Goal: Use online tool/utility: Utilize a website feature to perform a specific function

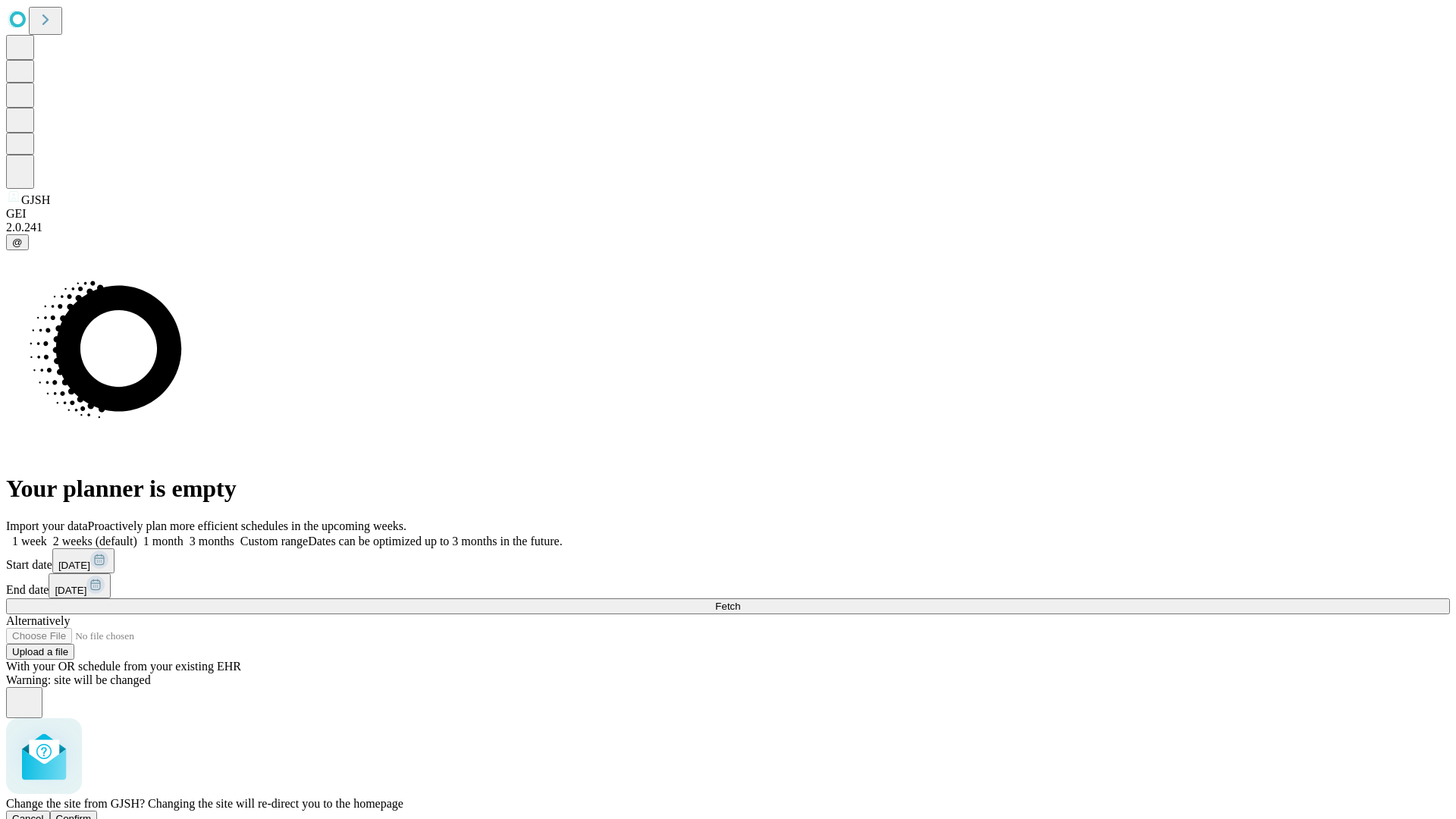
click at [92, 813] on span "Confirm" at bounding box center [74, 818] width 36 height 12
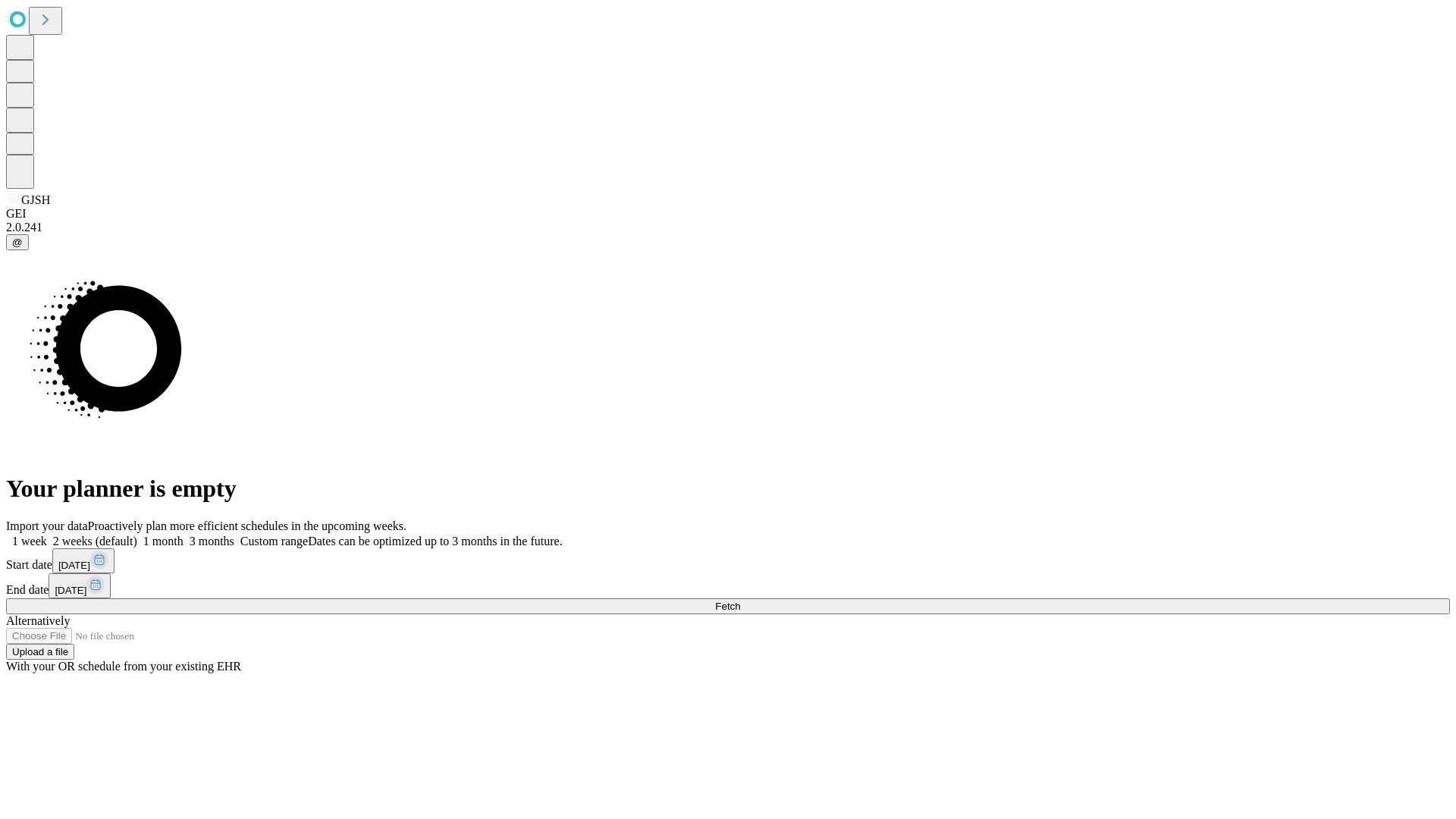
click at [183, 535] on label "1 month" at bounding box center [160, 541] width 46 height 13
click at [740, 601] on span "Fetch" at bounding box center [728, 606] width 25 height 12
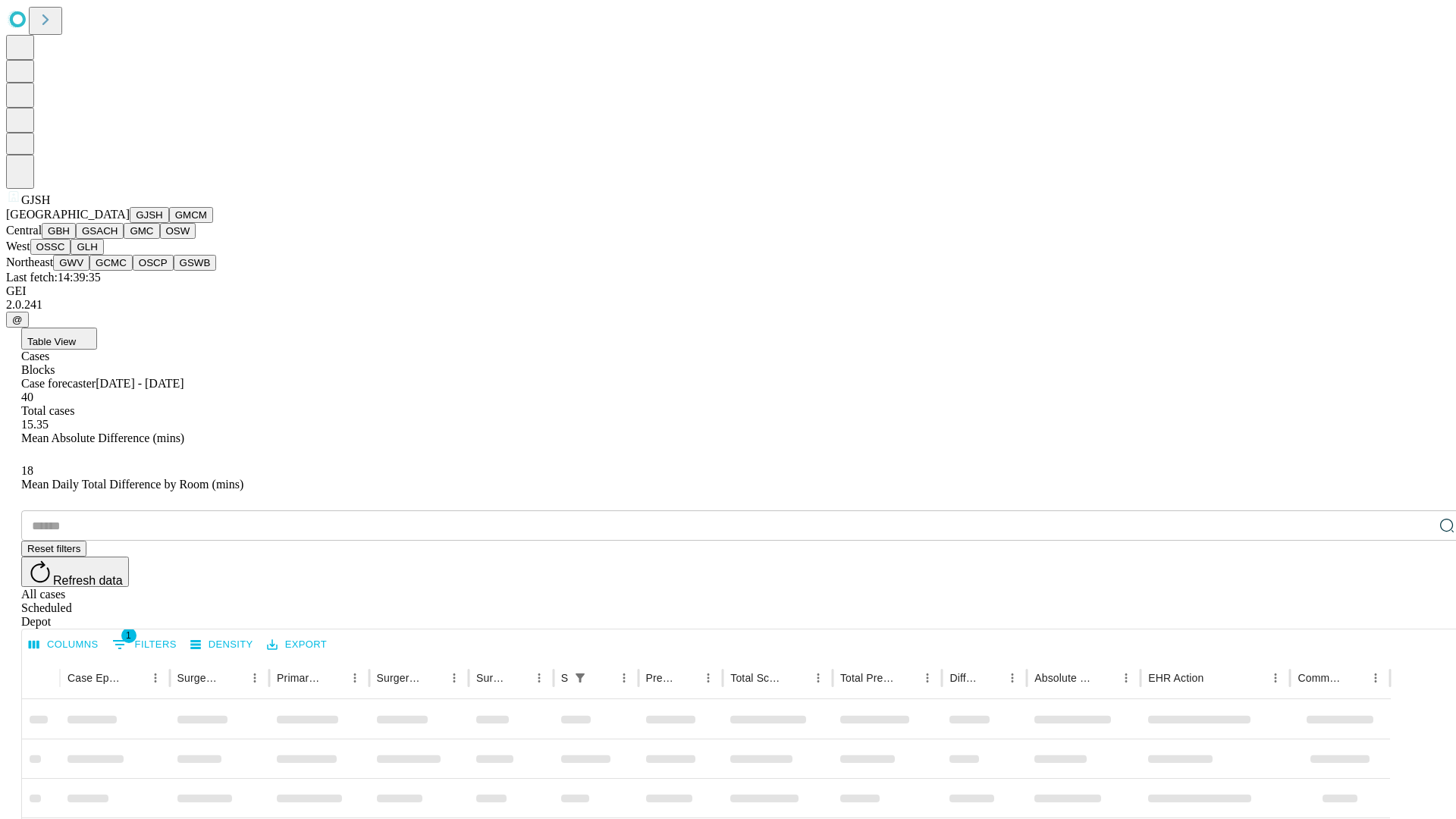
click at [169, 223] on button "GMCM" at bounding box center [191, 215] width 44 height 16
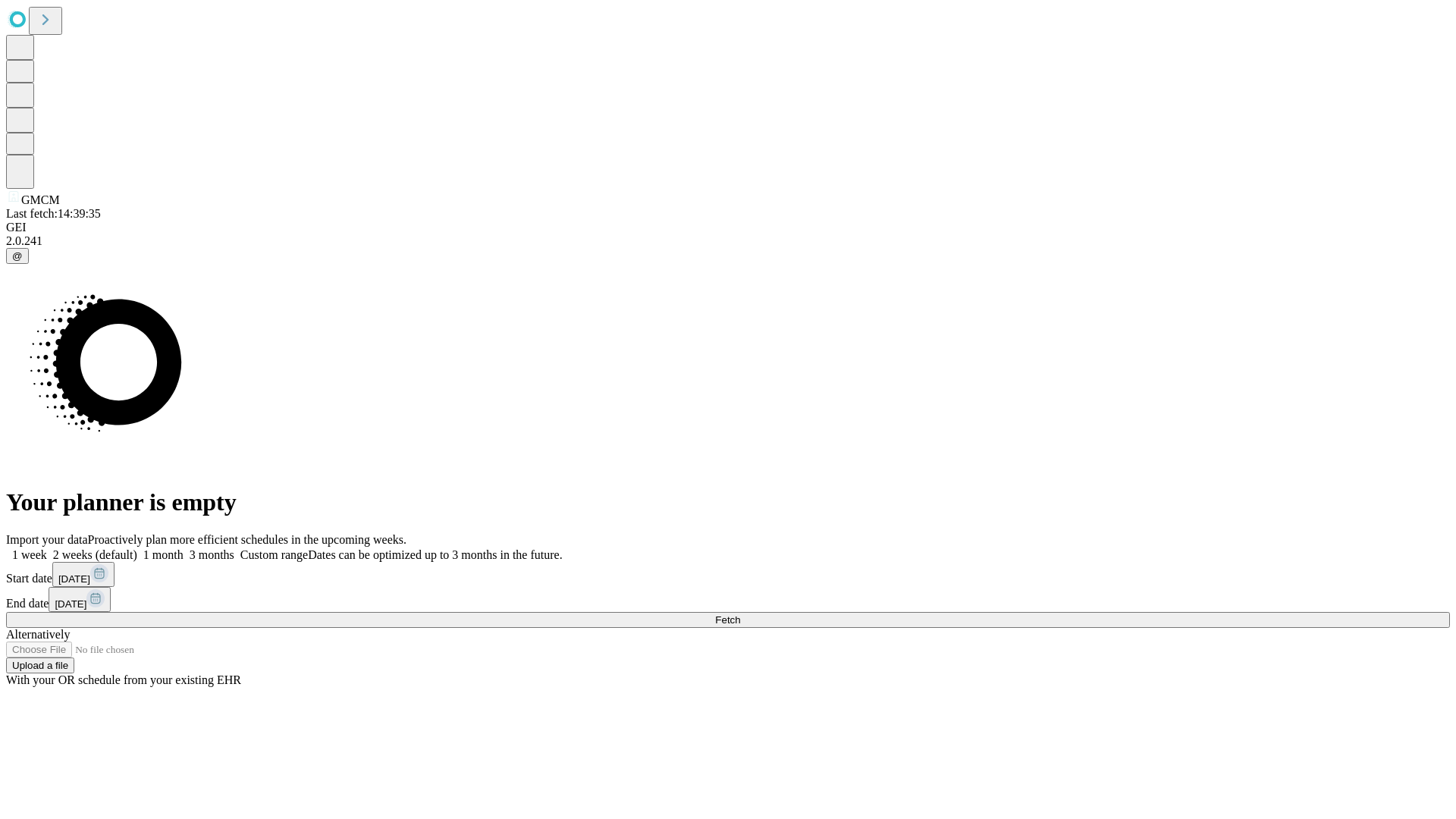
click at [740, 614] on span "Fetch" at bounding box center [728, 619] width 25 height 12
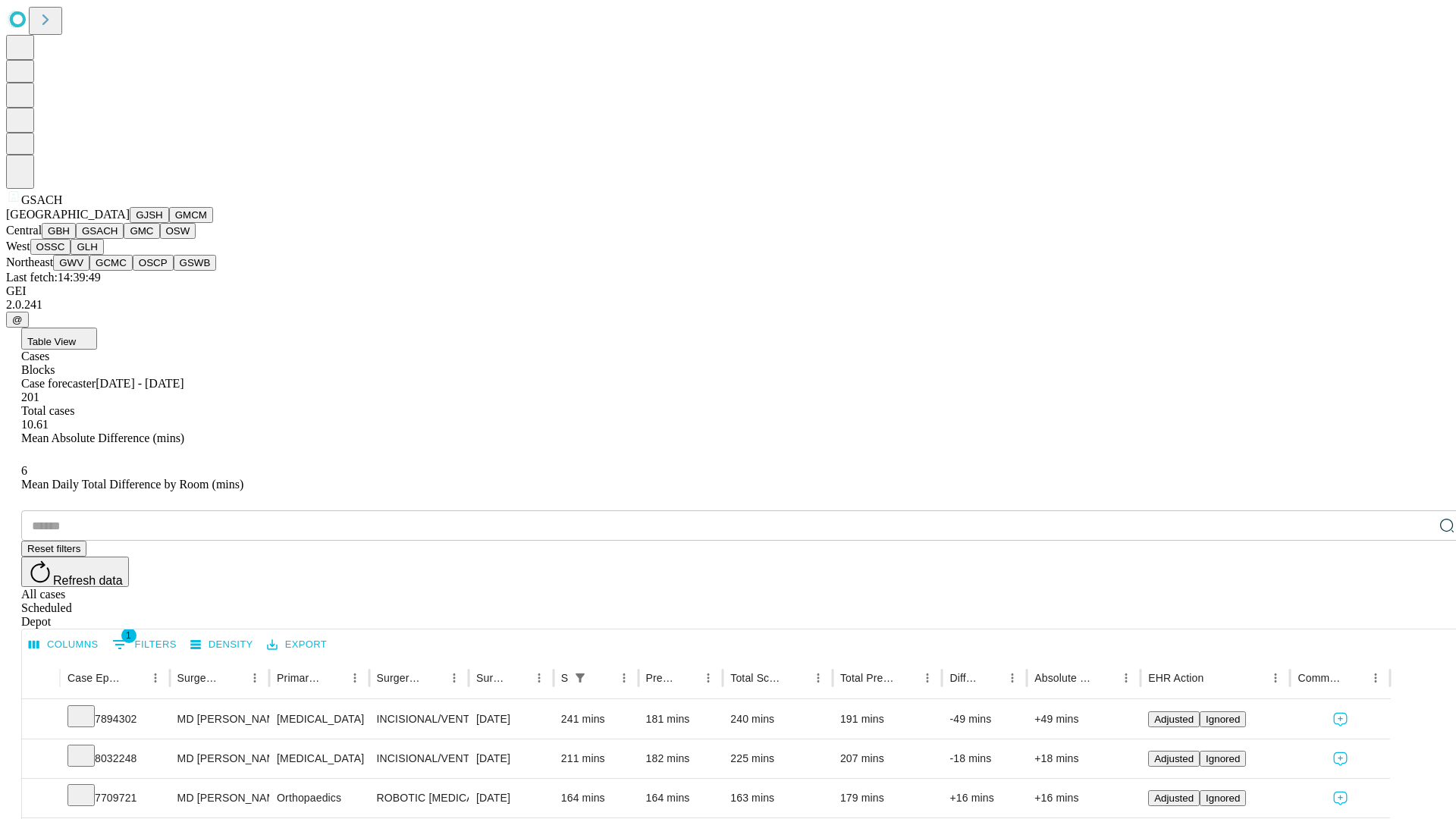
click at [124, 239] on button "GMC" at bounding box center [142, 231] width 36 height 16
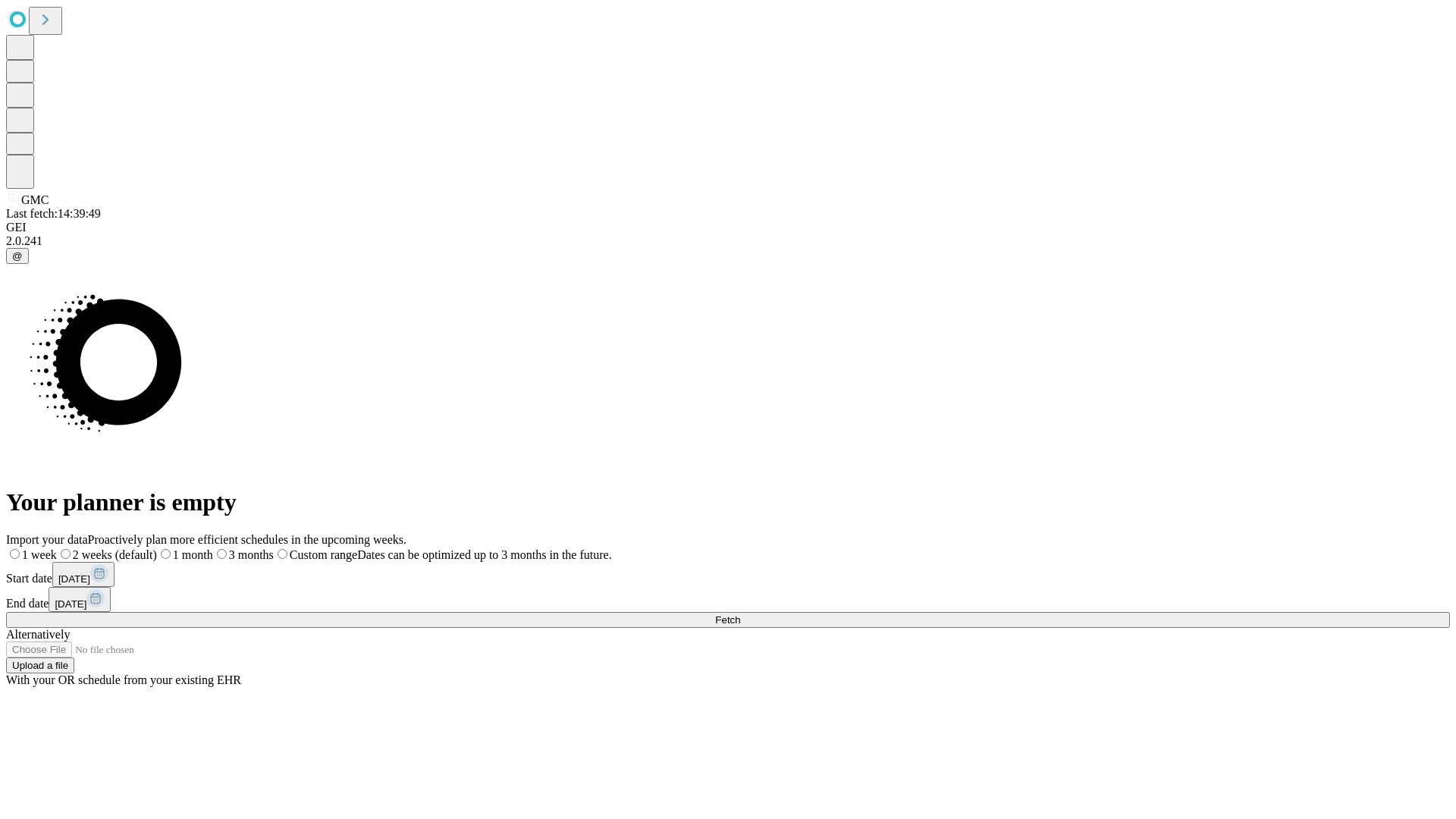
click at [213, 548] on label "1 month" at bounding box center [185, 555] width 56 height 13
click at [740, 614] on span "Fetch" at bounding box center [728, 619] width 25 height 12
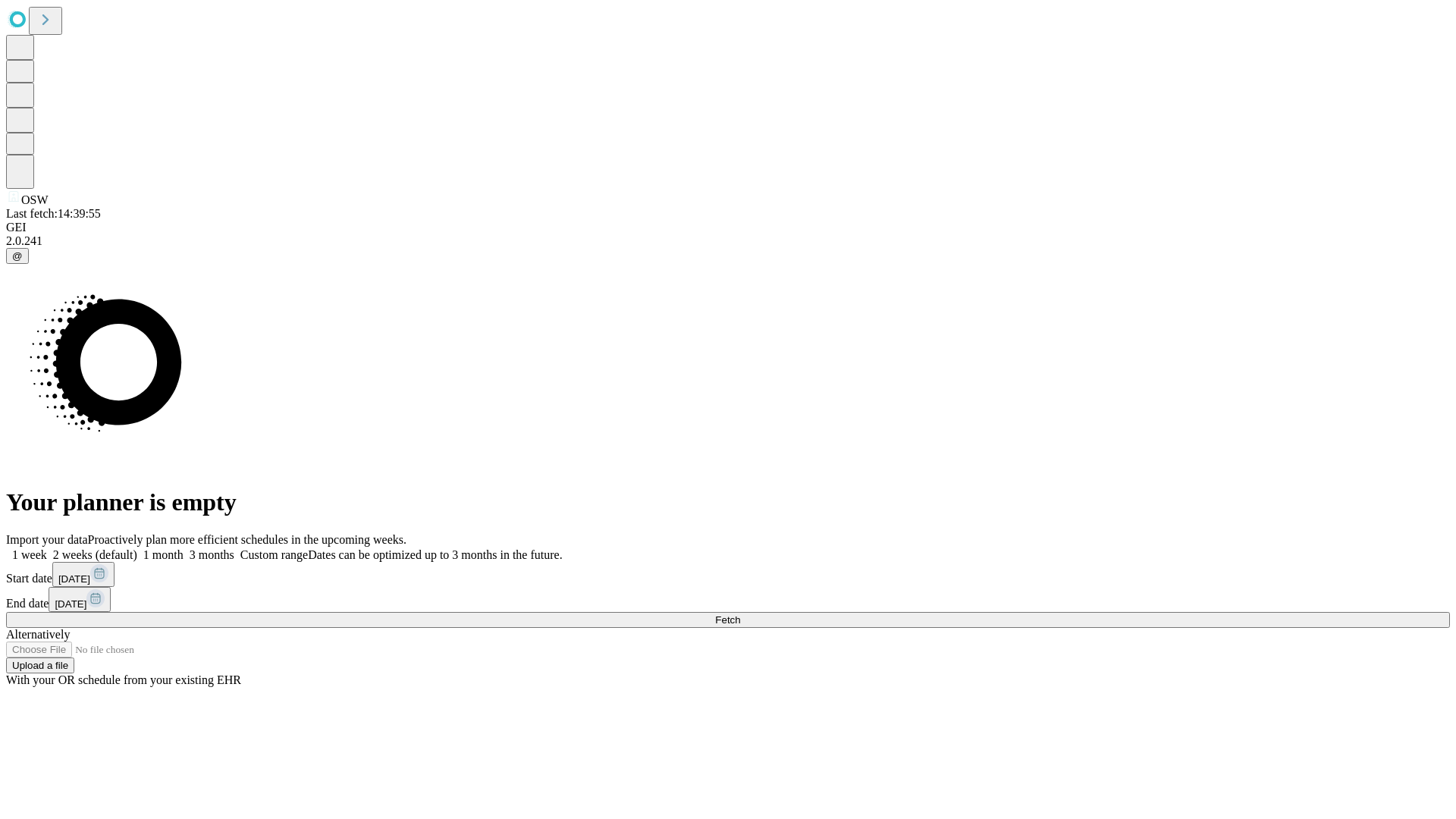
click at [183, 548] on label "1 month" at bounding box center [160, 555] width 46 height 13
click at [740, 614] on span "Fetch" at bounding box center [728, 619] width 25 height 12
click at [183, 548] on label "1 month" at bounding box center [160, 555] width 46 height 13
click at [740, 614] on span "Fetch" at bounding box center [728, 619] width 25 height 12
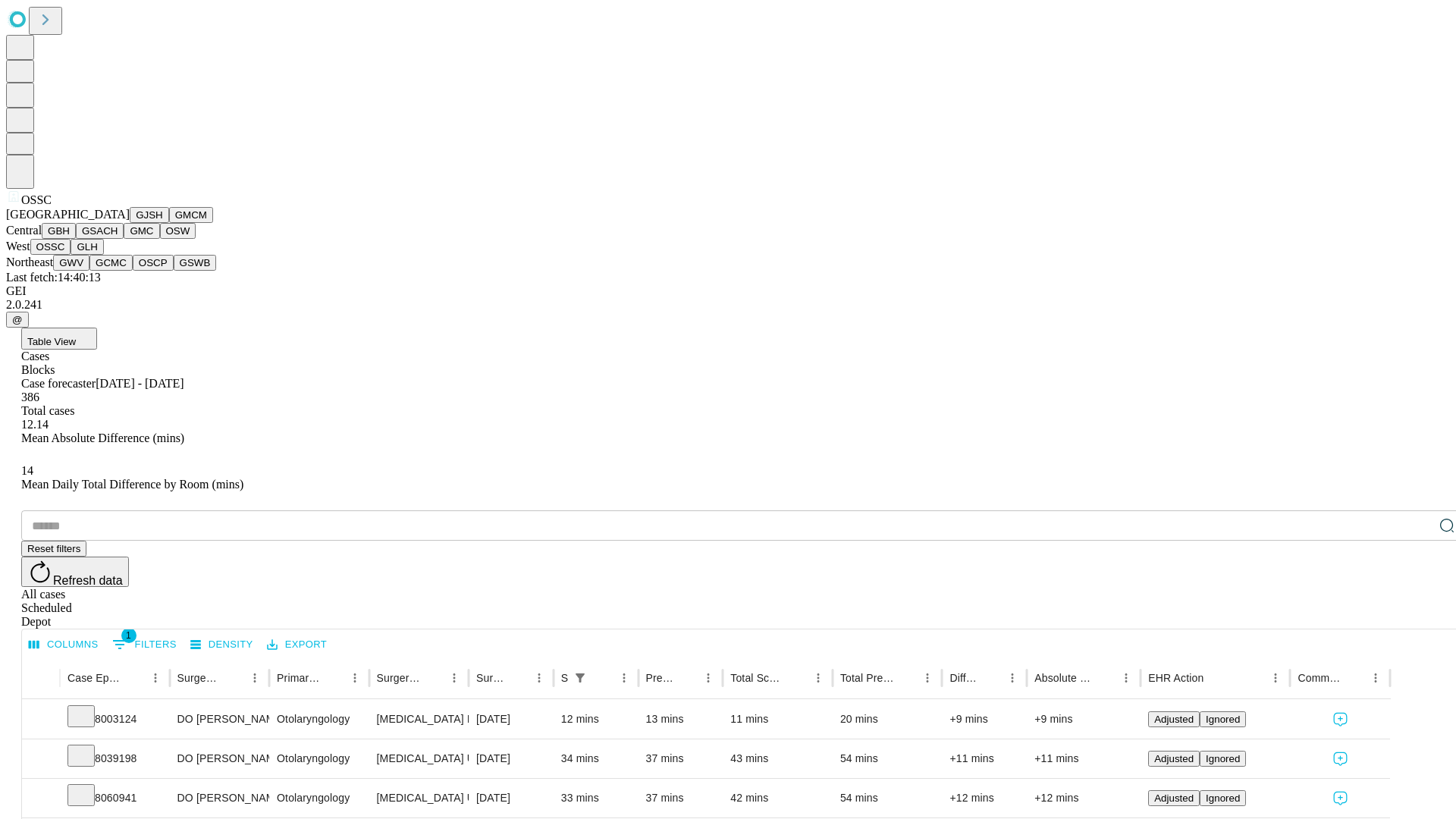
click at [103, 254] on button "GLH" at bounding box center [86, 247] width 32 height 16
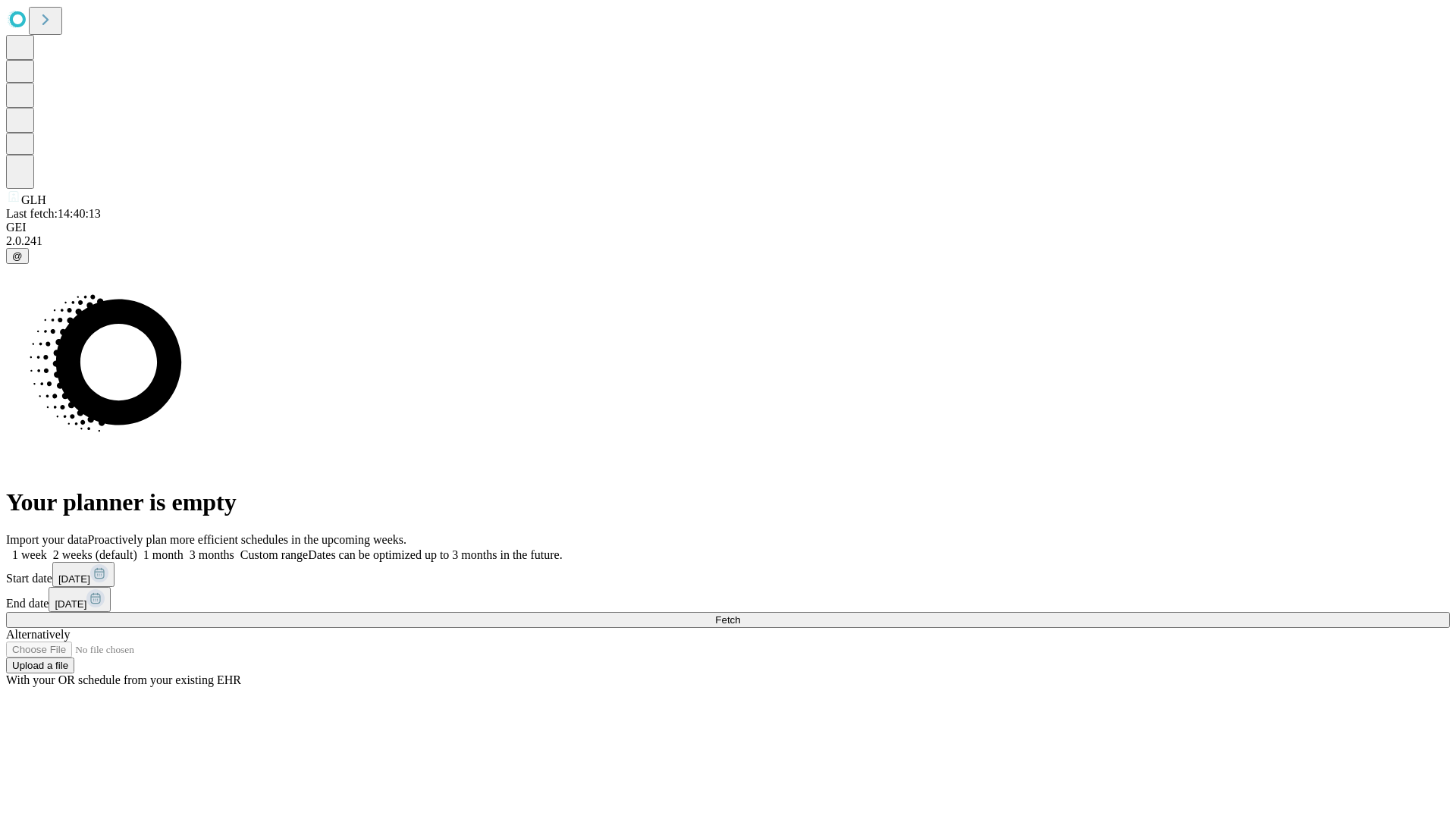
click at [183, 548] on label "1 month" at bounding box center [160, 555] width 46 height 13
click at [740, 614] on span "Fetch" at bounding box center [728, 619] width 25 height 12
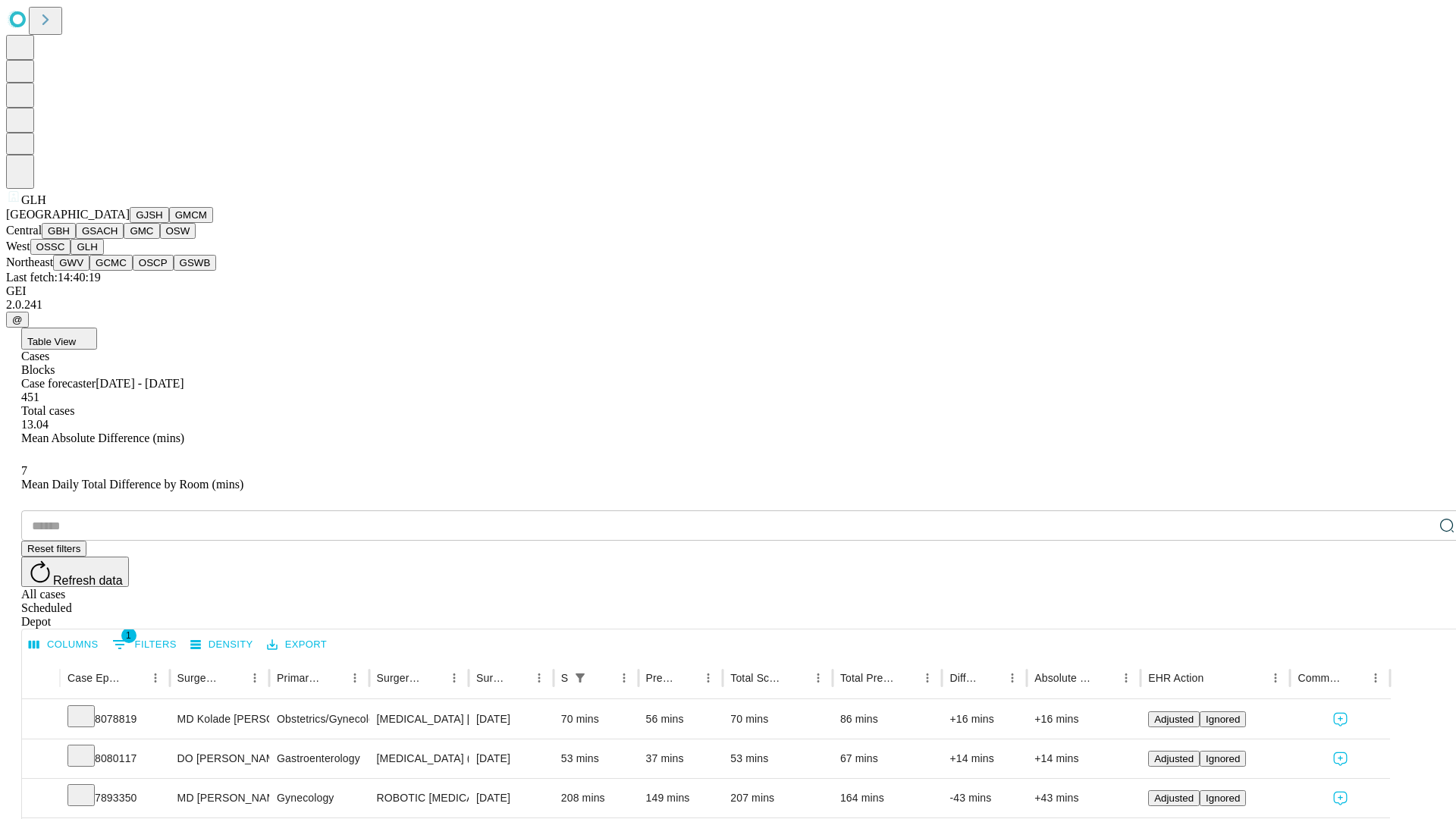
click at [90, 271] on button "GWV" at bounding box center [71, 263] width 36 height 16
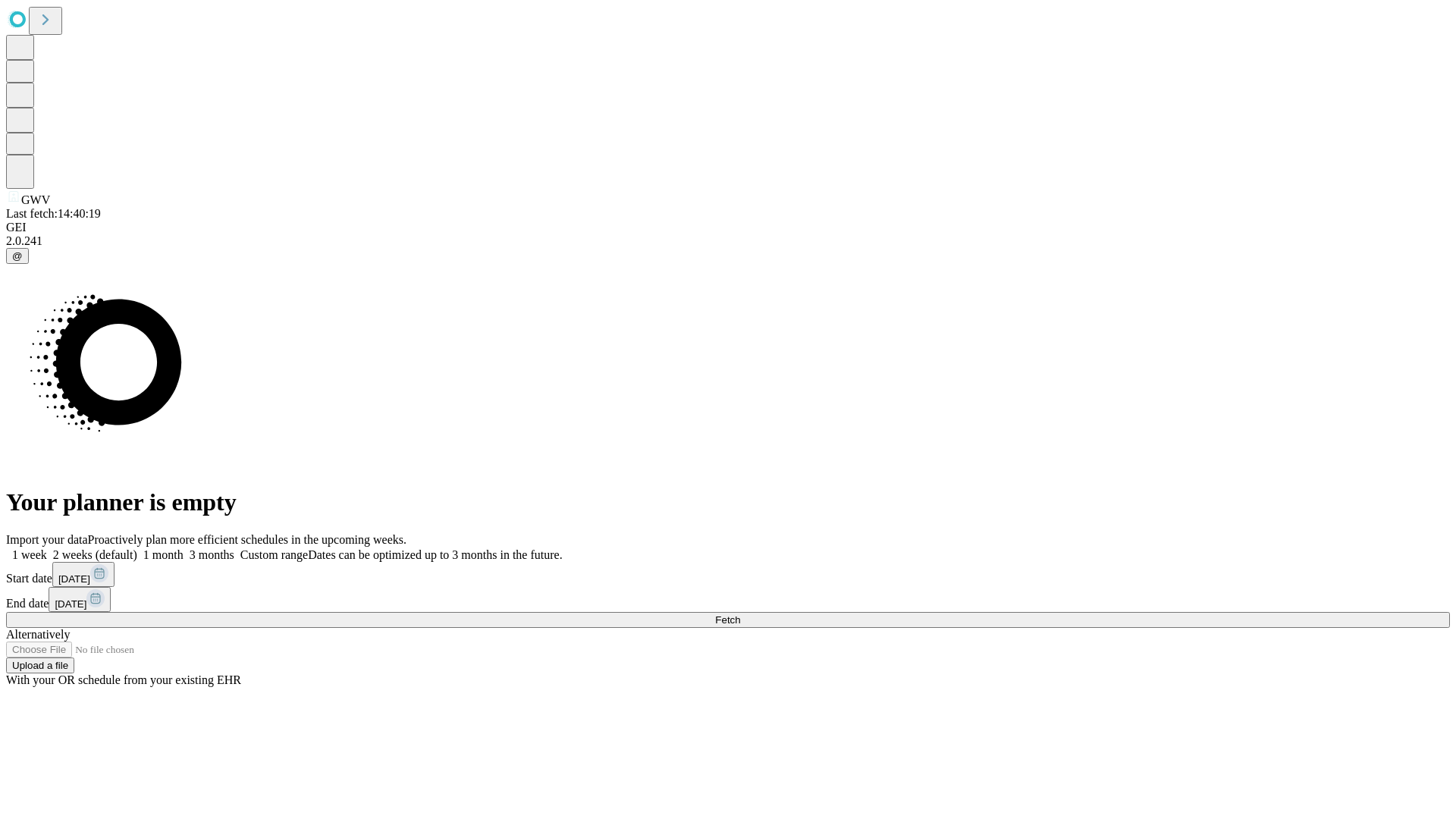
click at [183, 548] on label "1 month" at bounding box center [160, 555] width 46 height 13
click at [740, 614] on span "Fetch" at bounding box center [728, 619] width 25 height 12
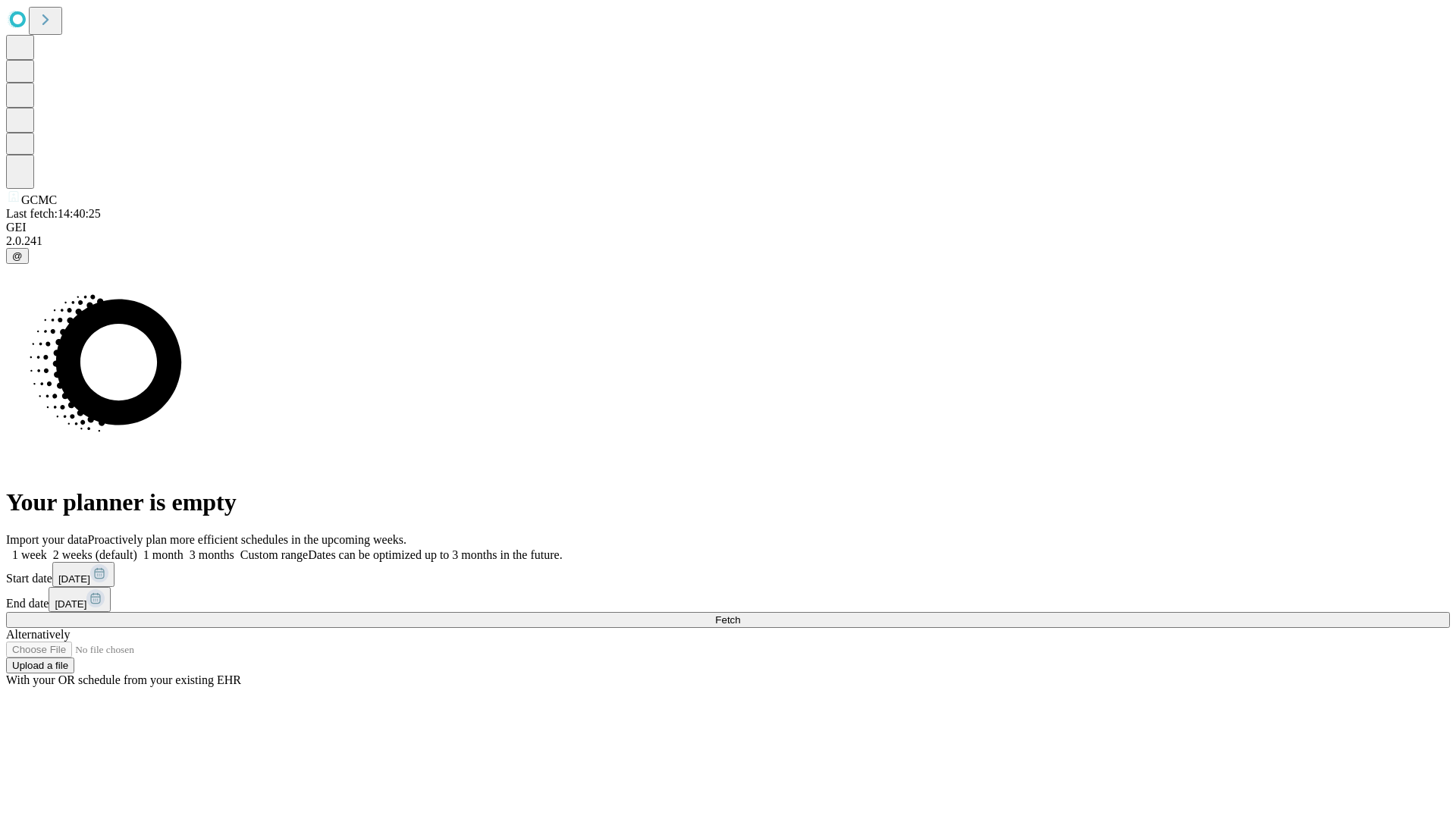
click at [183, 548] on label "1 month" at bounding box center [160, 555] width 46 height 13
click at [740, 614] on span "Fetch" at bounding box center [728, 619] width 25 height 12
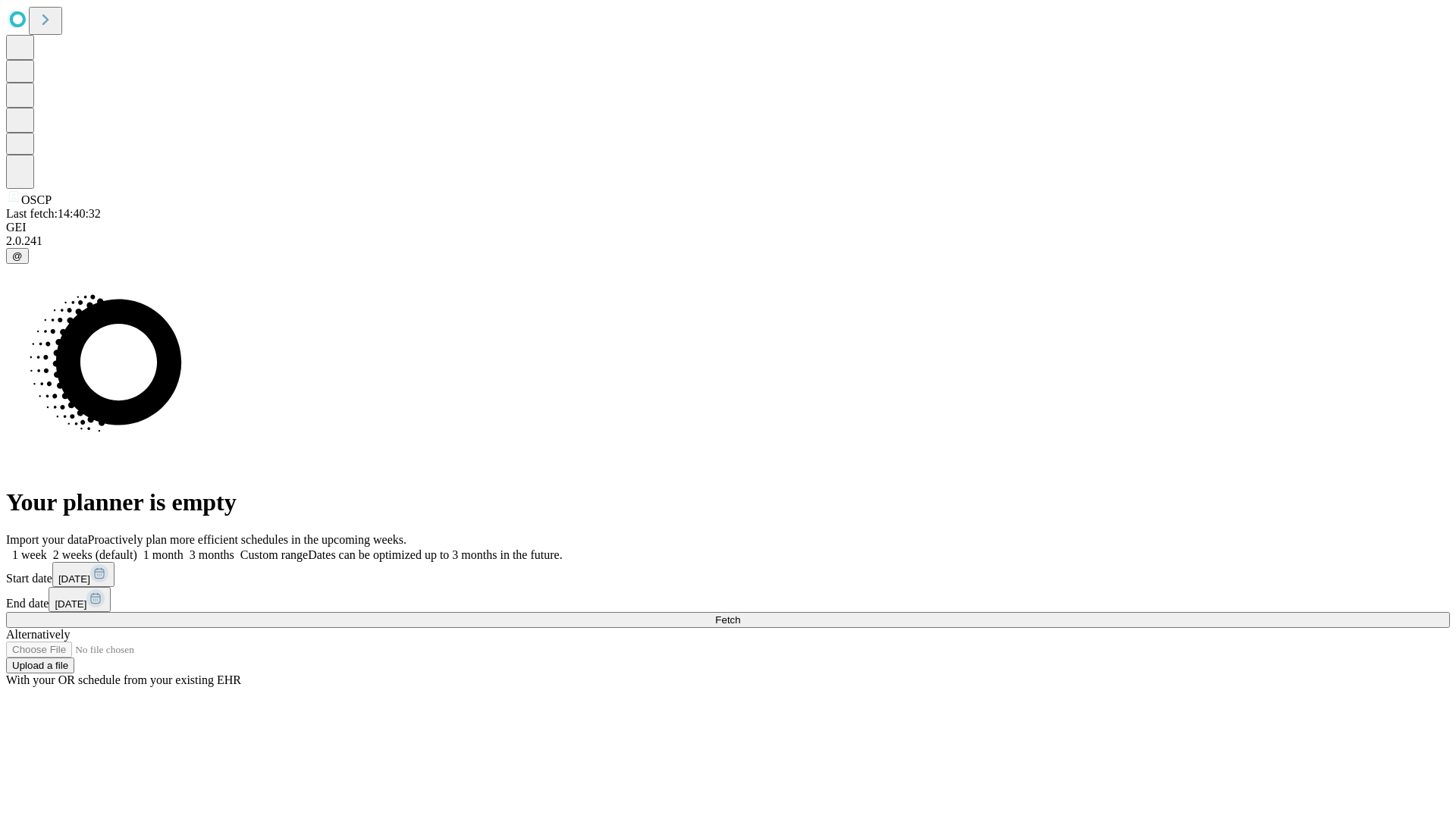
click at [183, 548] on label "1 month" at bounding box center [160, 555] width 46 height 13
click at [740, 614] on span "Fetch" at bounding box center [728, 619] width 25 height 12
